Goal: Task Accomplishment & Management: Manage account settings

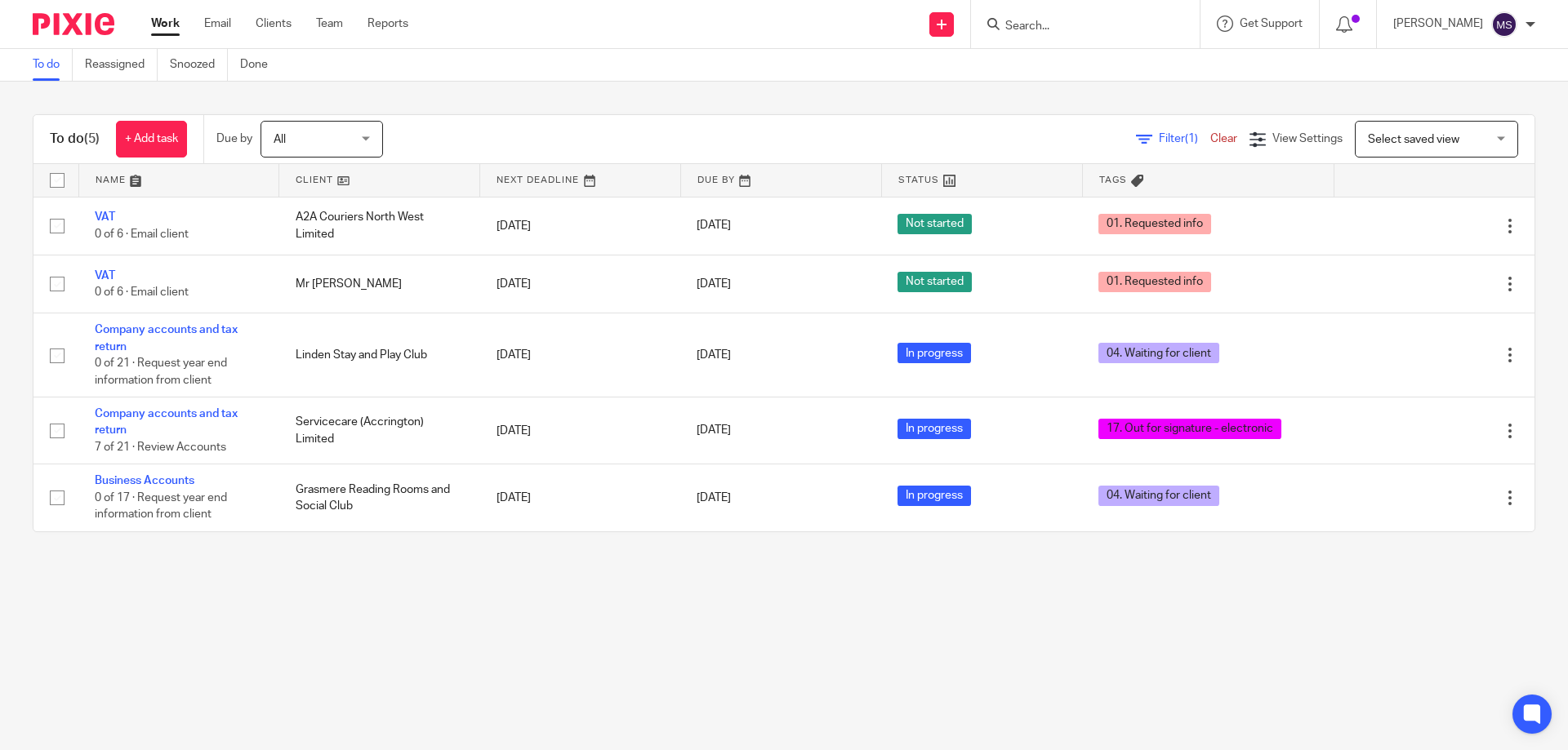
click at [1015, 31] on input "Search" at bounding box center [1077, 26] width 147 height 15
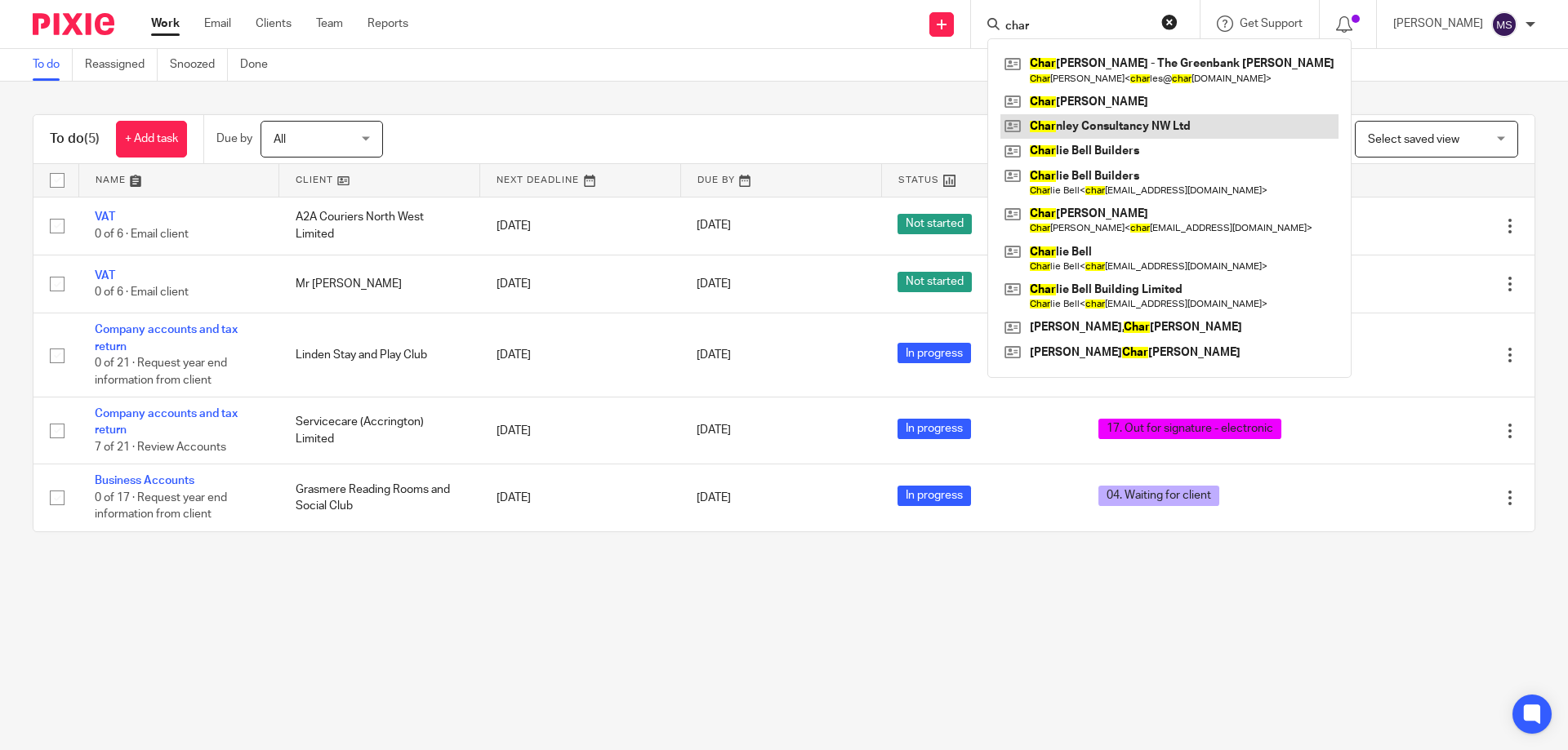
type input "char"
click at [1128, 121] on link at bounding box center [1168, 126] width 338 height 24
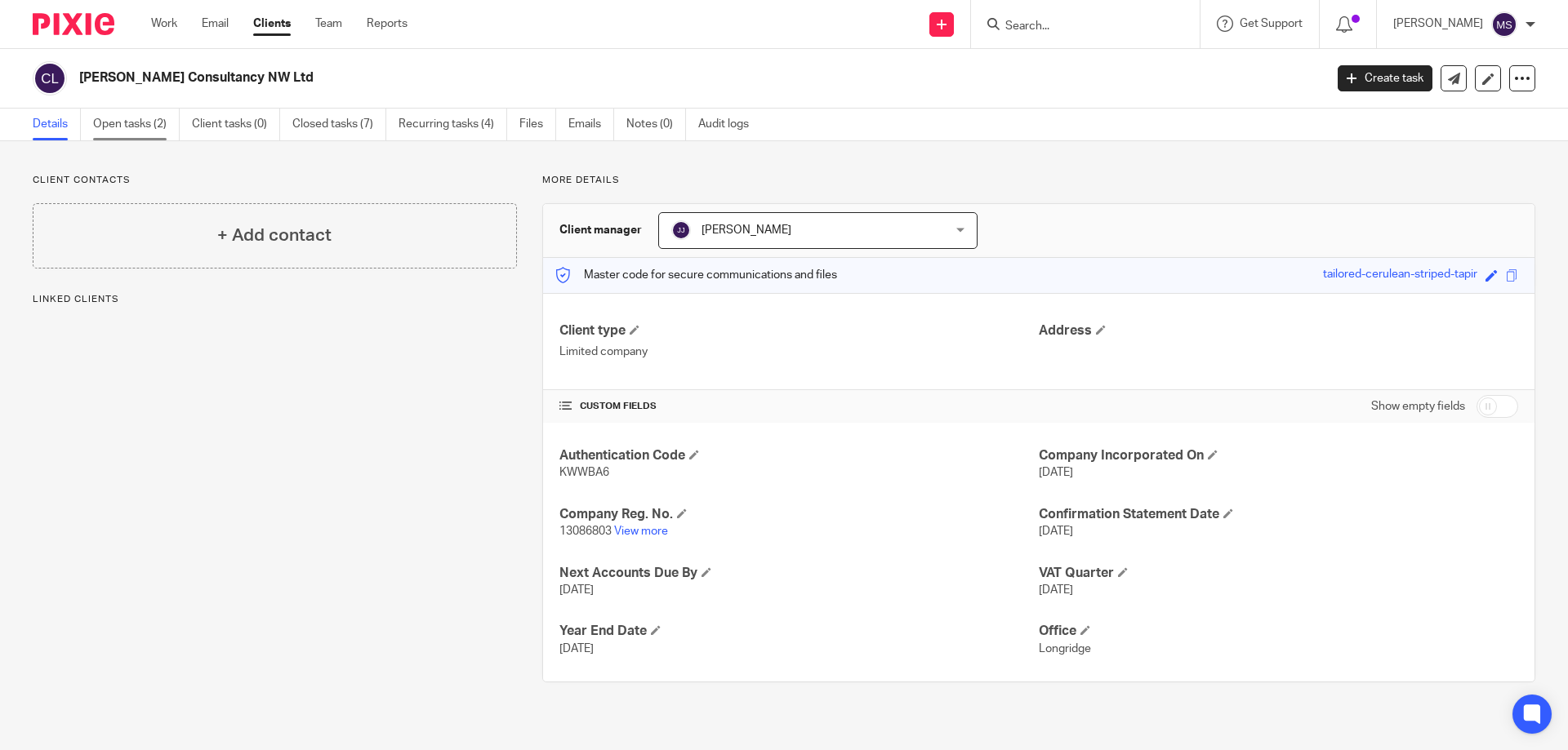
click at [132, 128] on link "Open tasks (2)" at bounding box center [136, 124] width 86 height 31
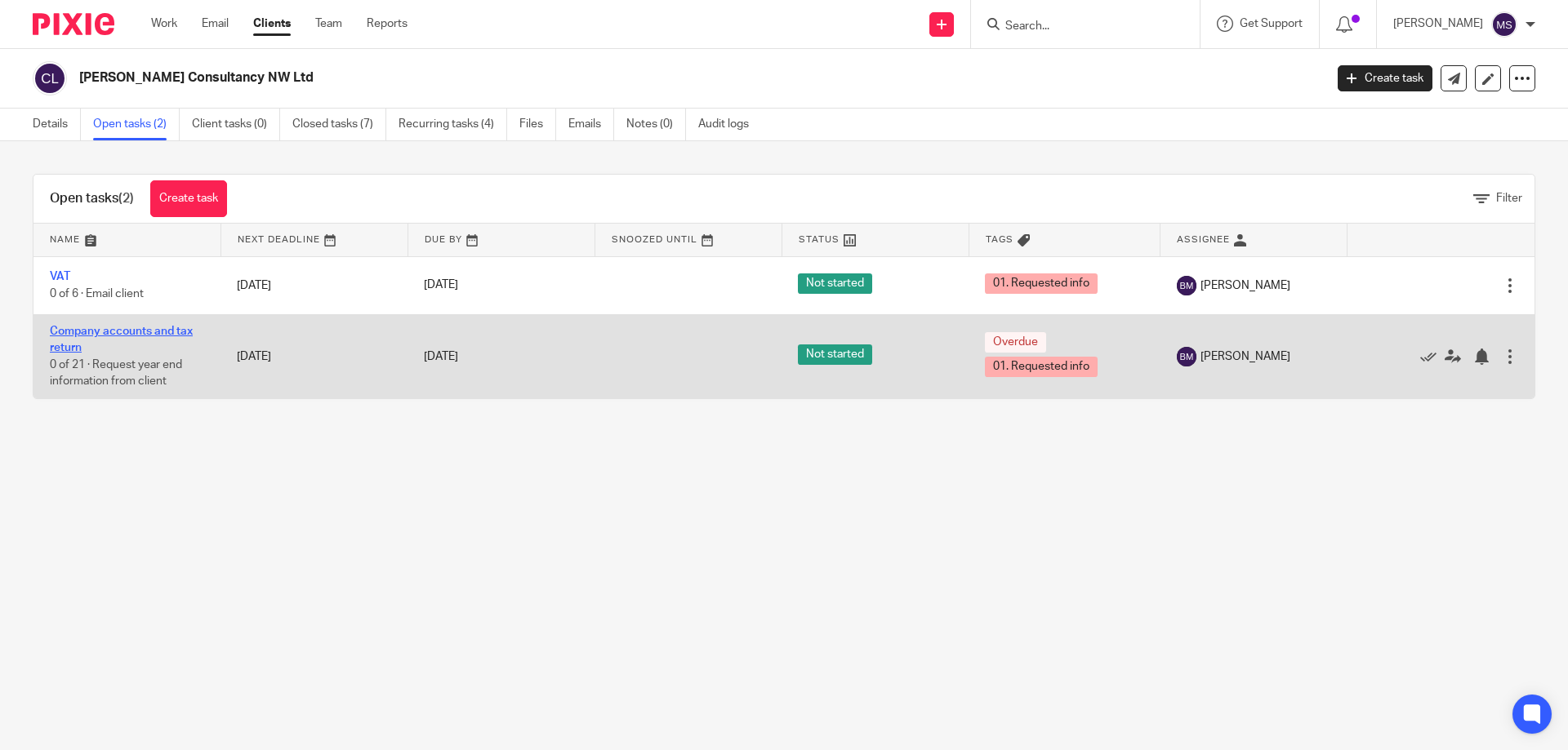
click at [96, 328] on link "Company accounts and tax return" at bounding box center [121, 339] width 143 height 28
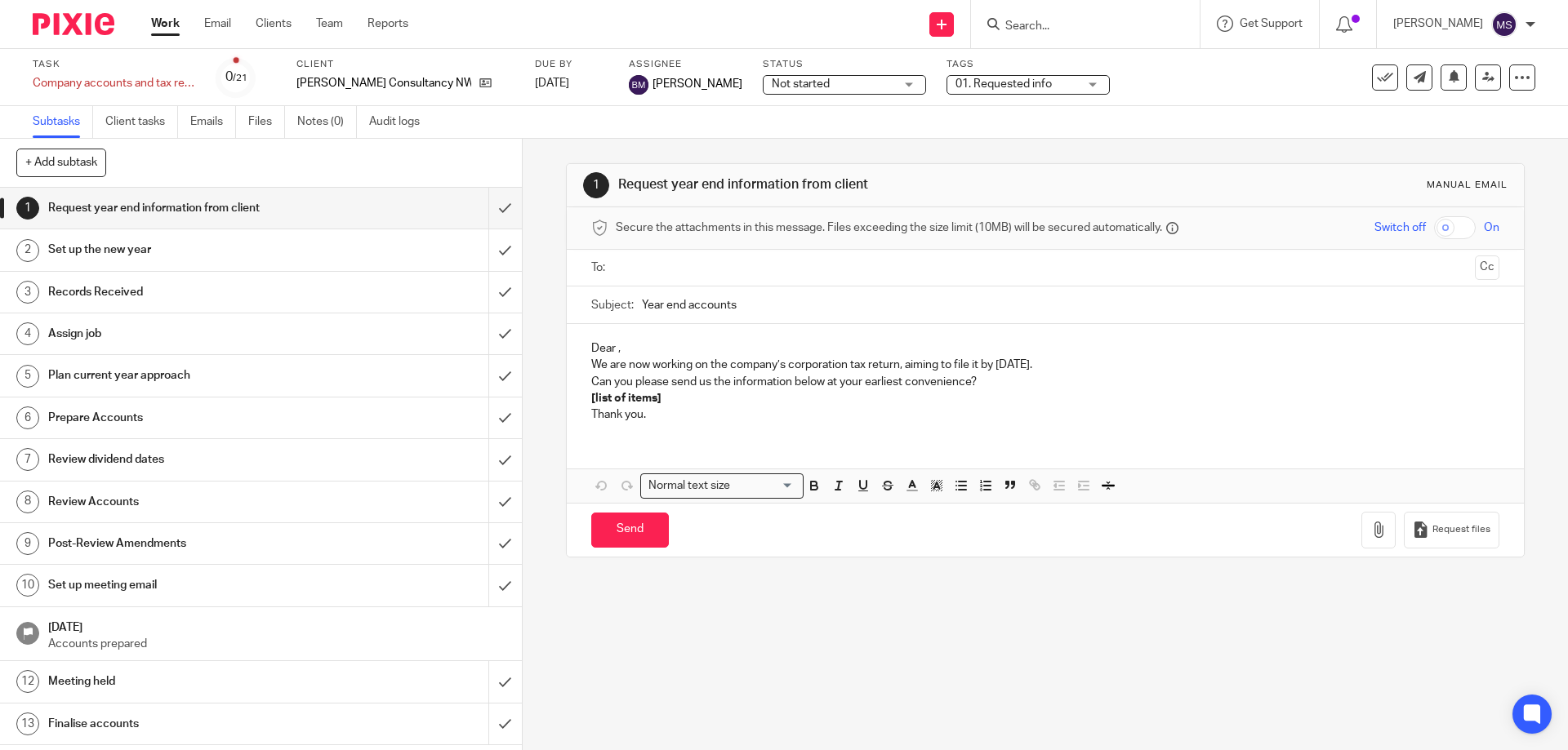
click at [789, 92] on span "Not started" at bounding box center [832, 85] width 122 height 17
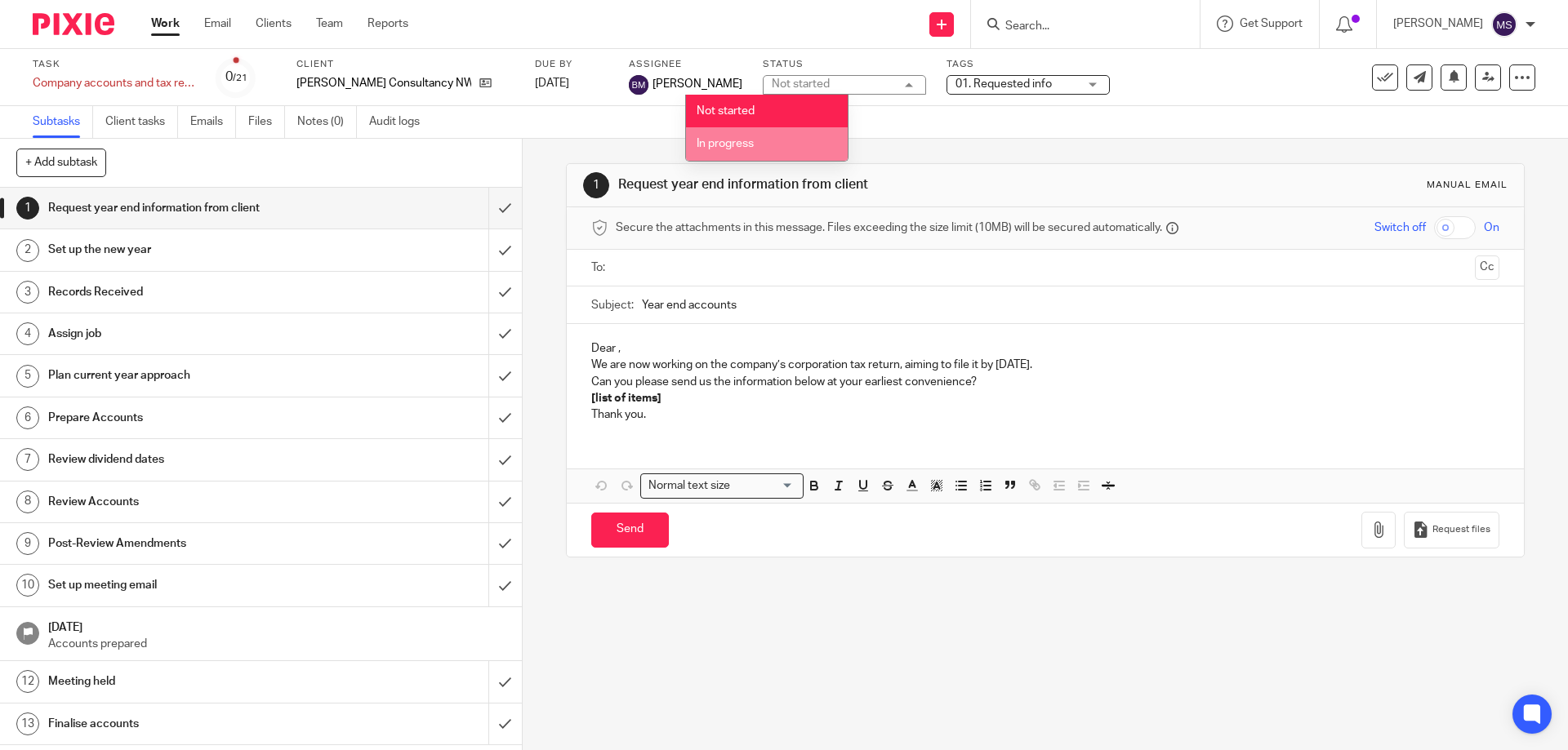
click at [771, 141] on li "In progress" at bounding box center [766, 144] width 161 height 33
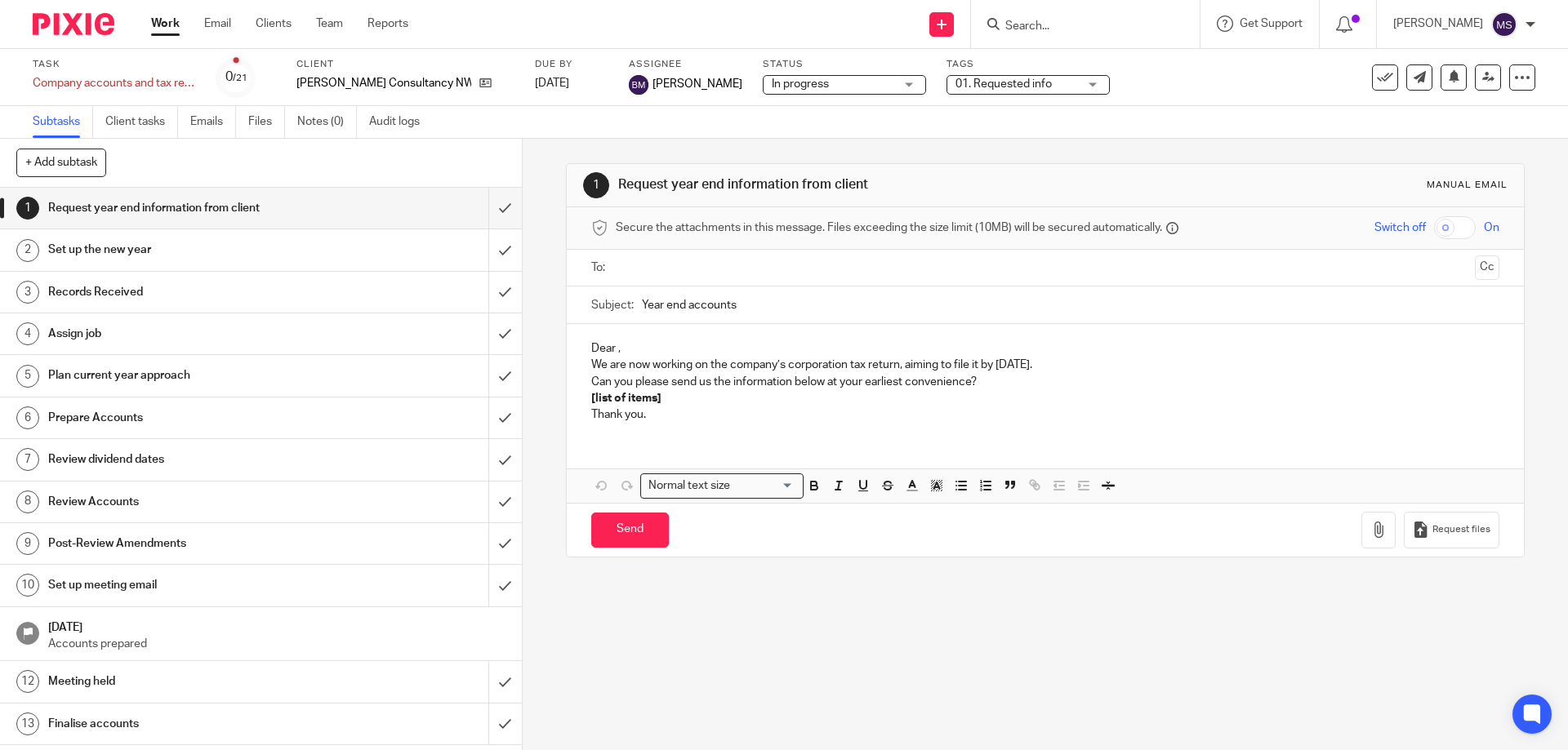
click at [996, 87] on span "01. Requested info" at bounding box center [1017, 85] width 122 height 17
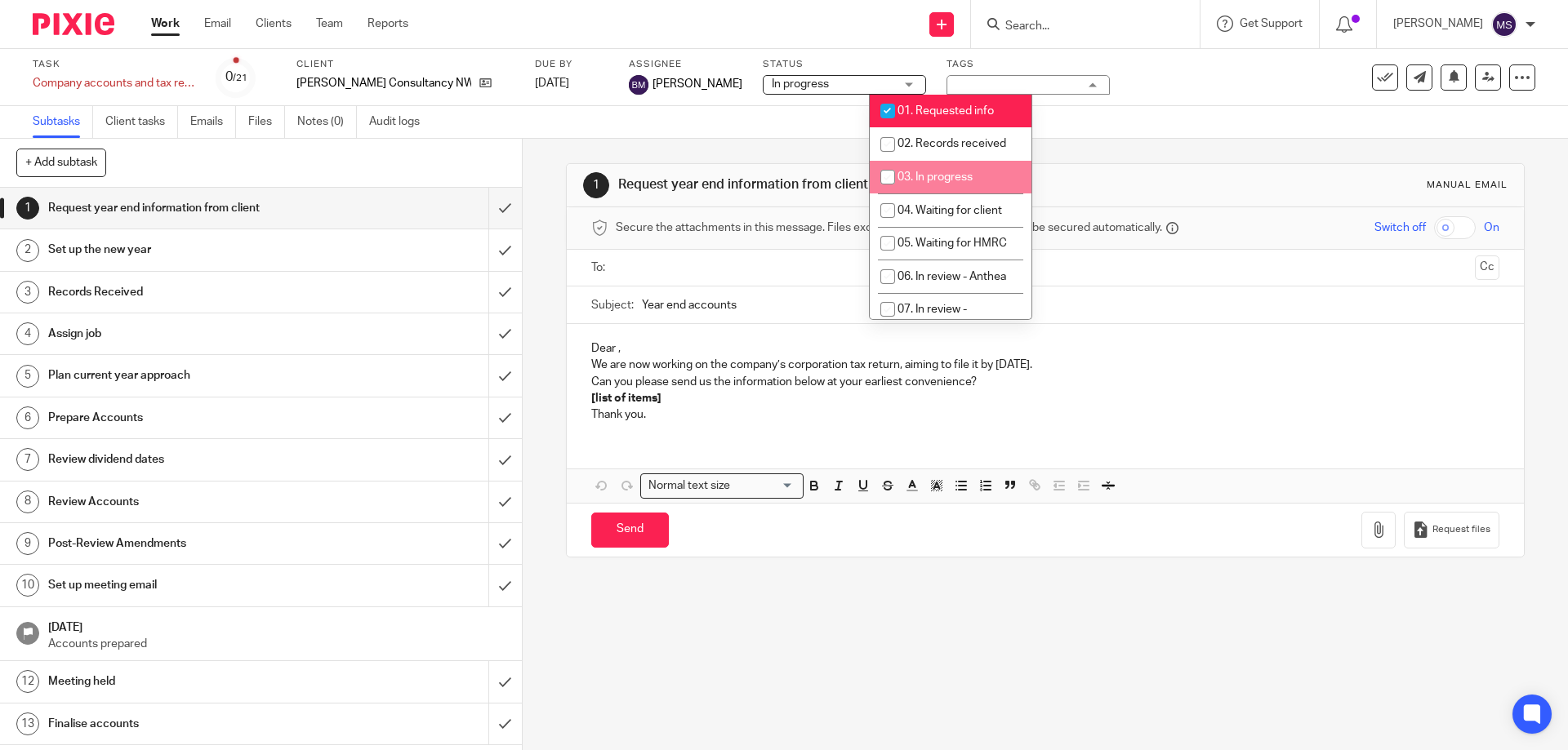
click at [949, 174] on span "03. In progress" at bounding box center [935, 177] width 75 height 11
checkbox input "true"
click at [935, 99] on li "01. Requested info" at bounding box center [950, 112] width 161 height 33
checkbox input "false"
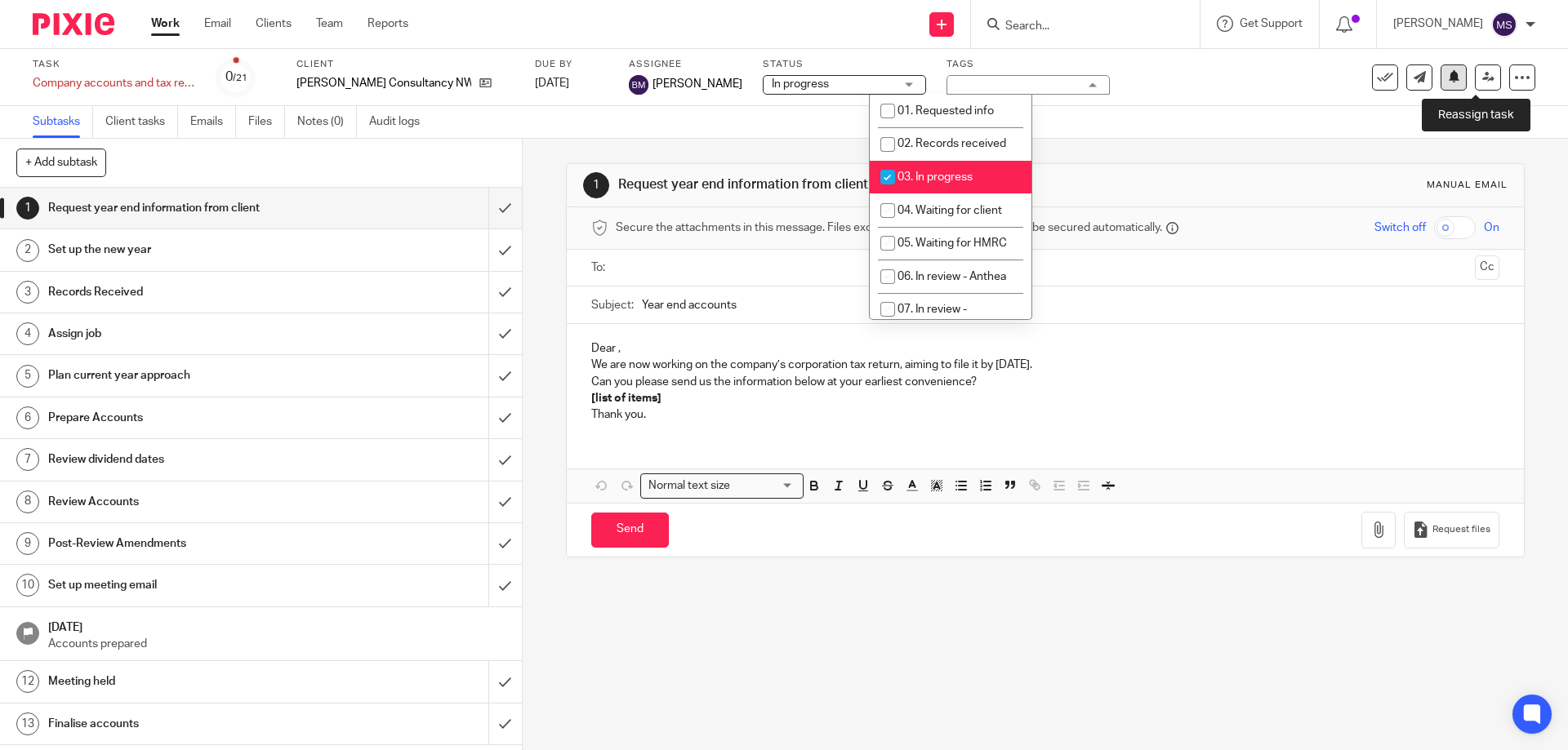
drag, startPoint x: 1466, startPoint y: 75, endPoint x: 1451, endPoint y: 85, distance: 18.0
click at [1475, 75] on link at bounding box center [1488, 78] width 26 height 26
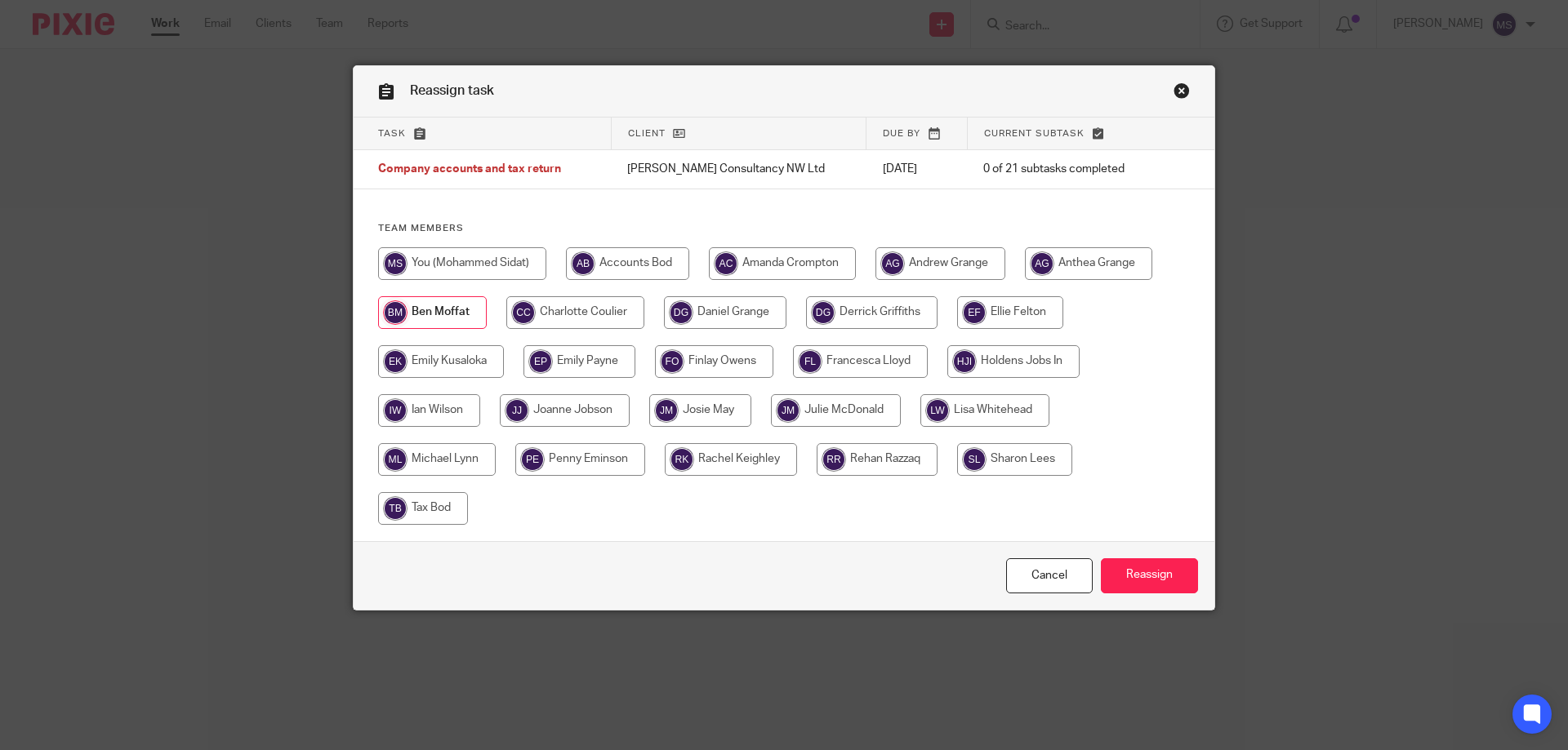
click at [490, 261] on input "radio" at bounding box center [462, 263] width 168 height 32
radio input "true"
click at [1106, 572] on input "Reassign" at bounding box center [1149, 576] width 97 height 35
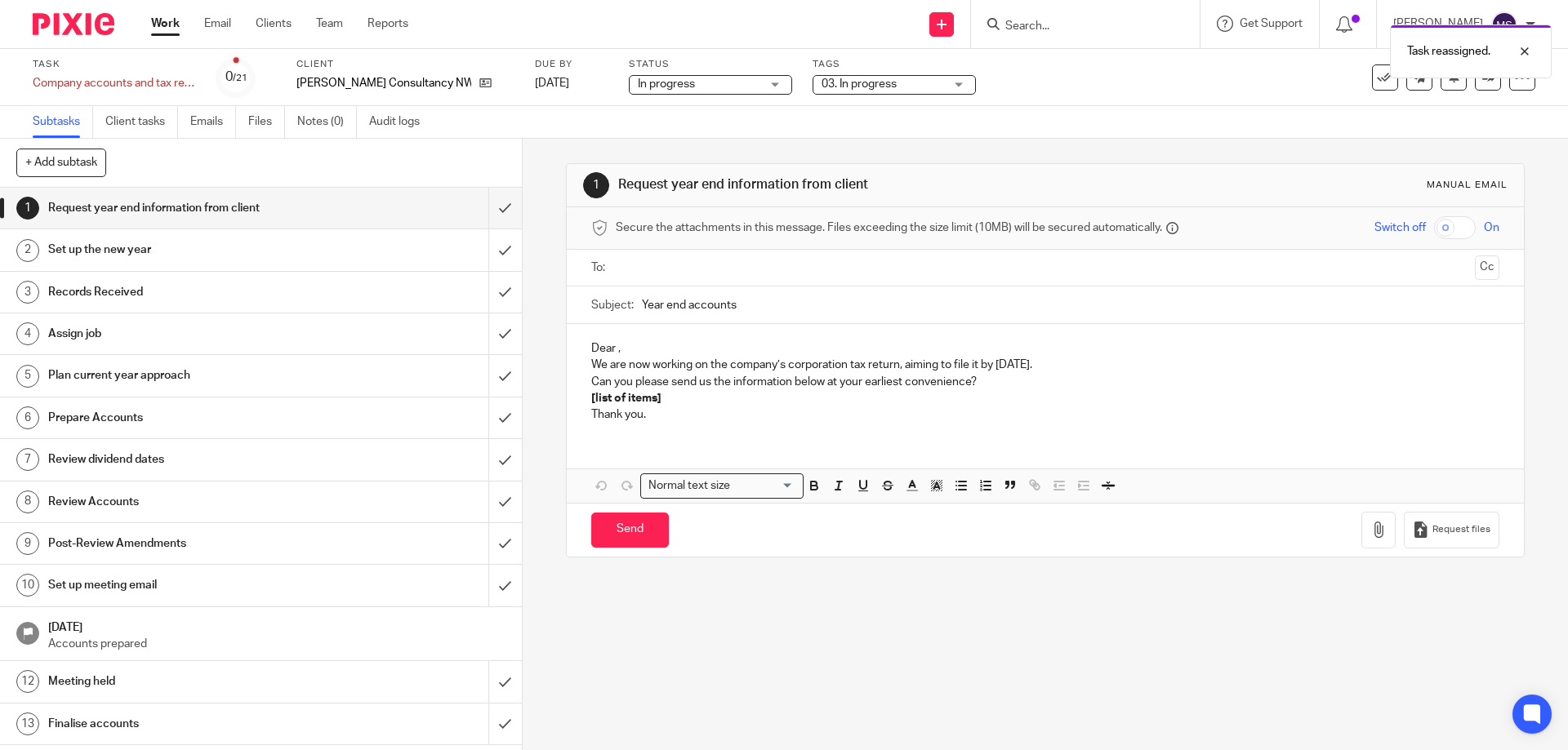
click at [175, 28] on link "Work" at bounding box center [165, 24] width 29 height 17
